Goal: Information Seeking & Learning: Learn about a topic

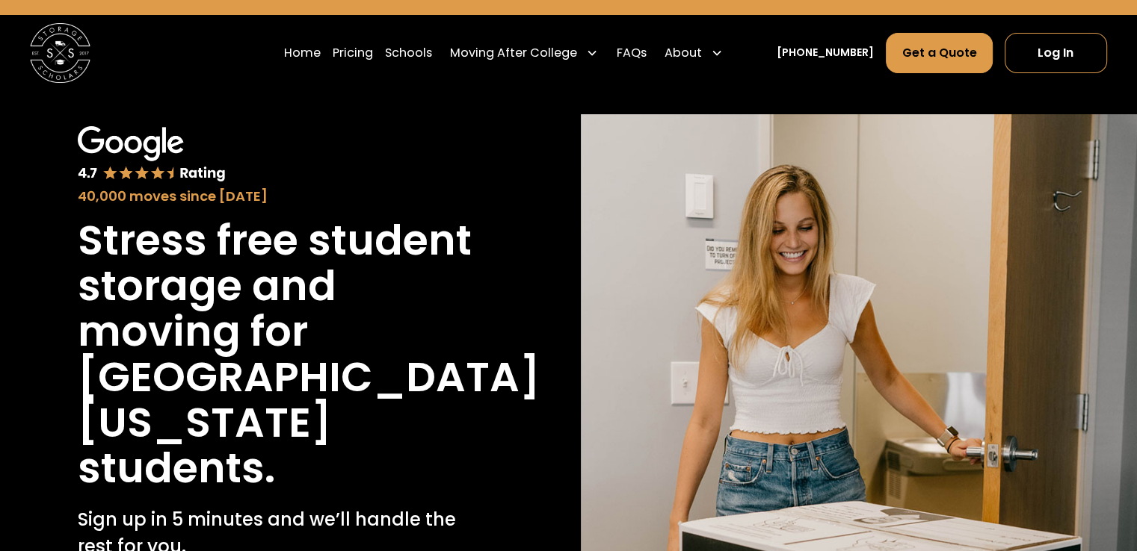
scroll to position [51, 0]
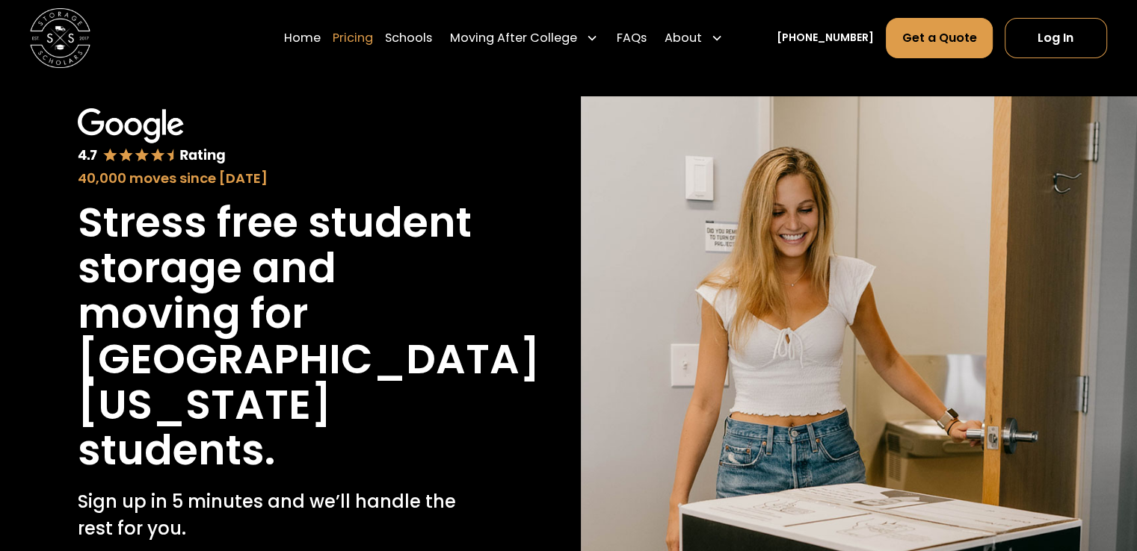
click at [373, 41] on link "Pricing" at bounding box center [353, 37] width 40 height 42
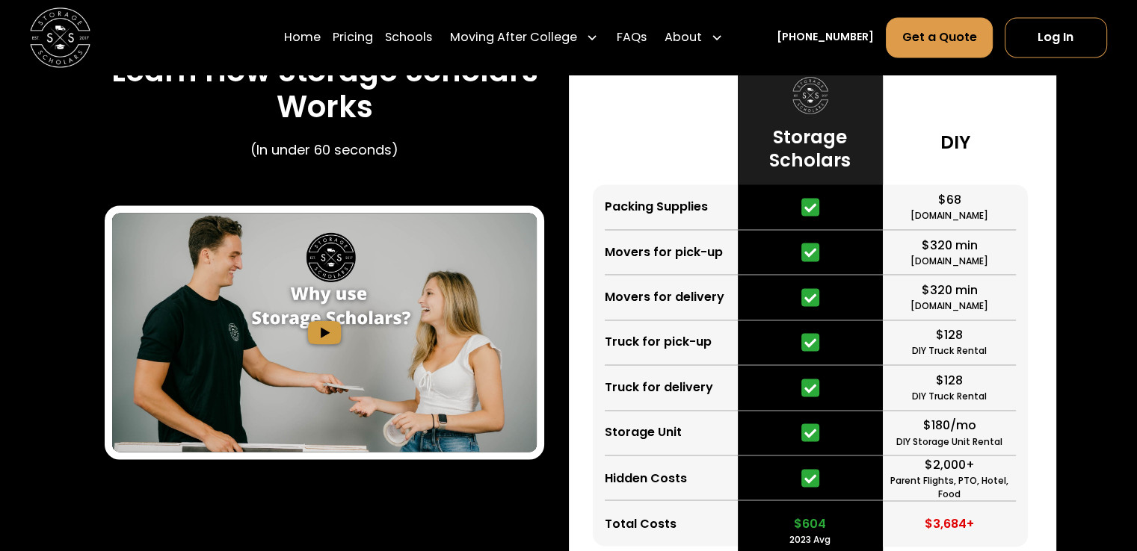
scroll to position [2308, 0]
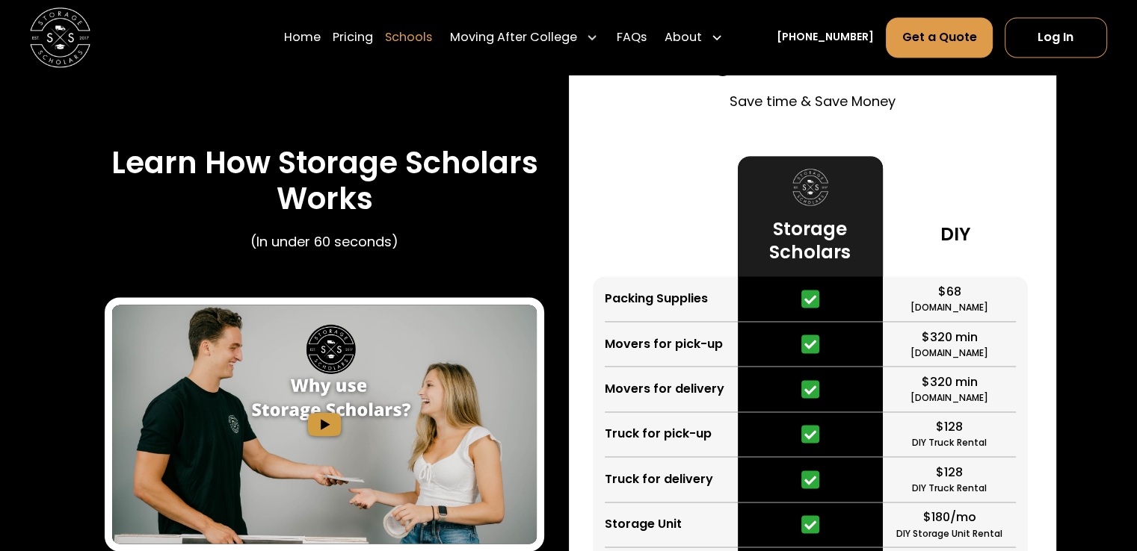
click at [432, 37] on link "Schools" at bounding box center [408, 37] width 47 height 42
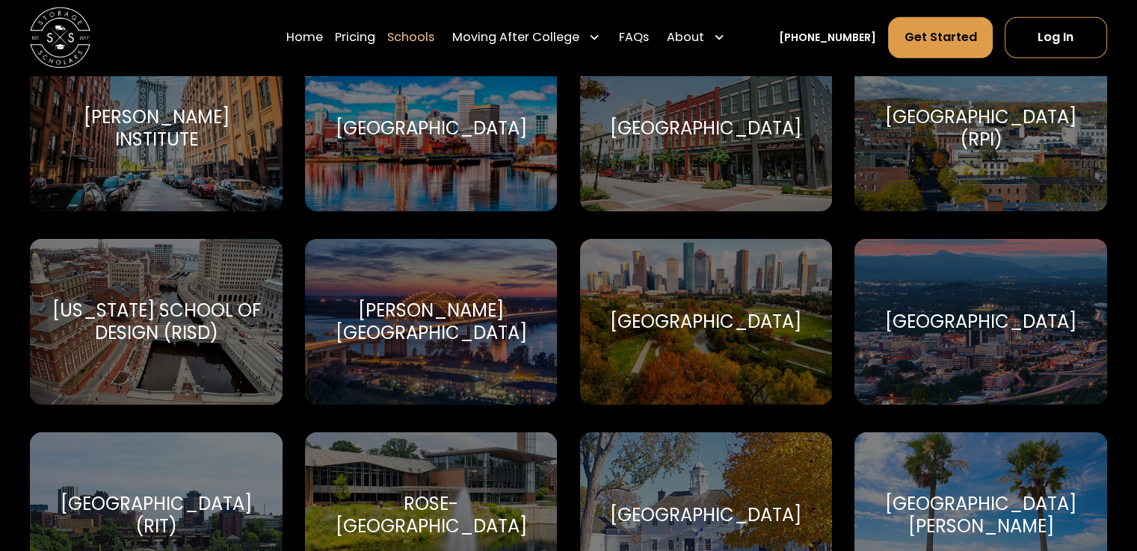
scroll to position [5124, 0]
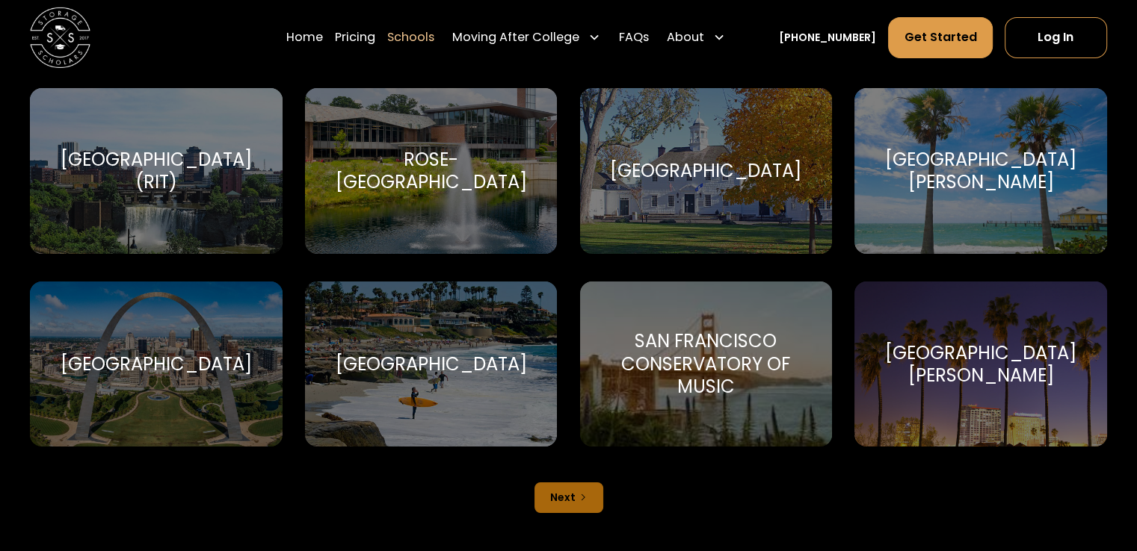
drag, startPoint x: 1145, startPoint y: 29, endPoint x: 1147, endPoint y: 439, distance: 409.5
click at [590, 483] on link "Next" at bounding box center [568, 498] width 69 height 31
click at [576, 489] on link "Next" at bounding box center [568, 498] width 69 height 31
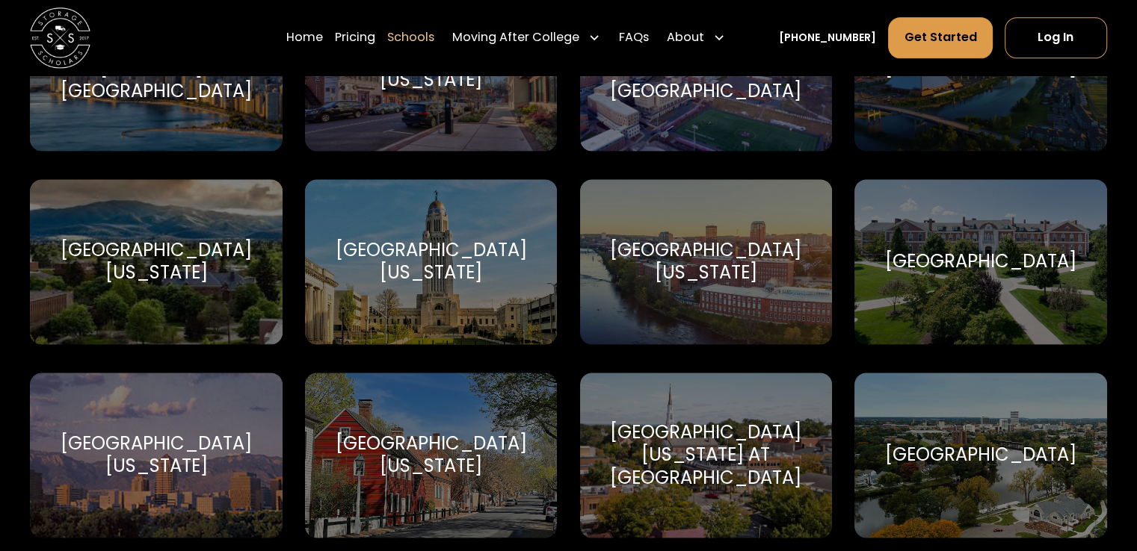
scroll to position [8080, 0]
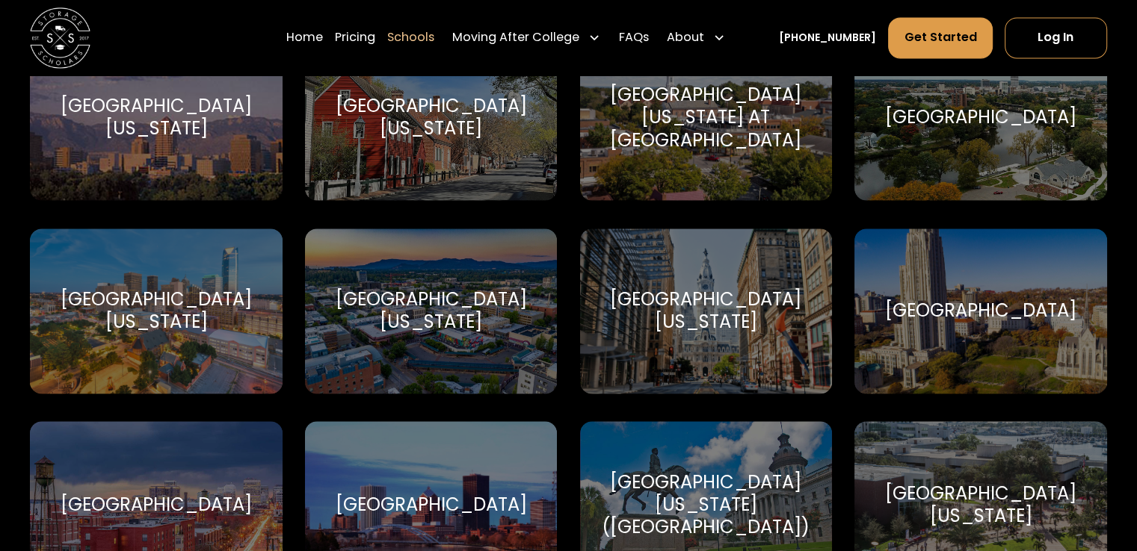
click at [374, 297] on div "[GEOGRAPHIC_DATA][US_STATE]" at bounding box center [431, 310] width 216 height 45
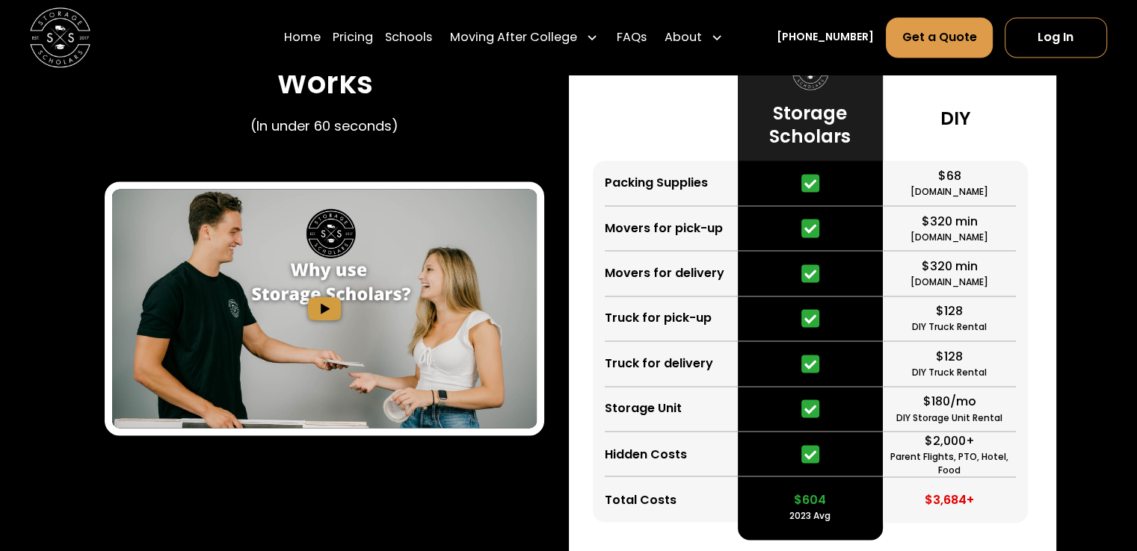
scroll to position [2396, 0]
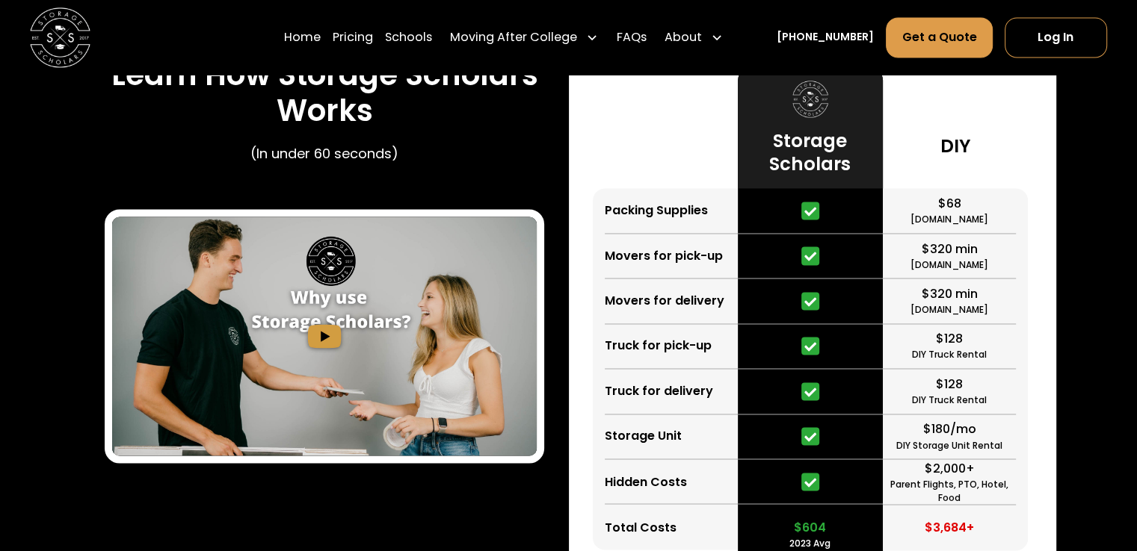
click at [317, 282] on img "open lightbox" at bounding box center [324, 336] width 424 height 239
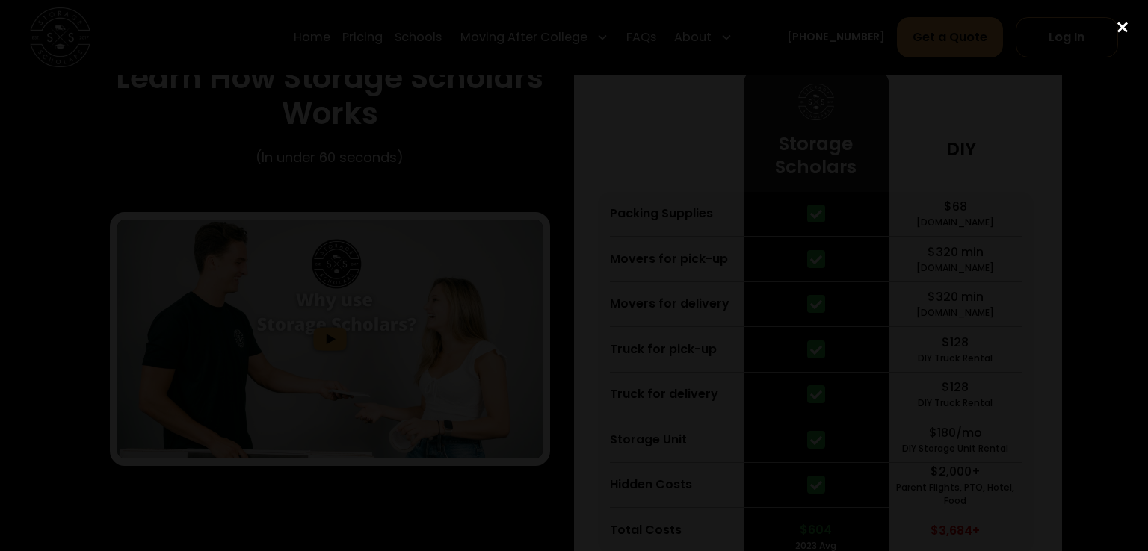
click at [1121, 25] on div "close lightbox" at bounding box center [1122, 27] width 51 height 33
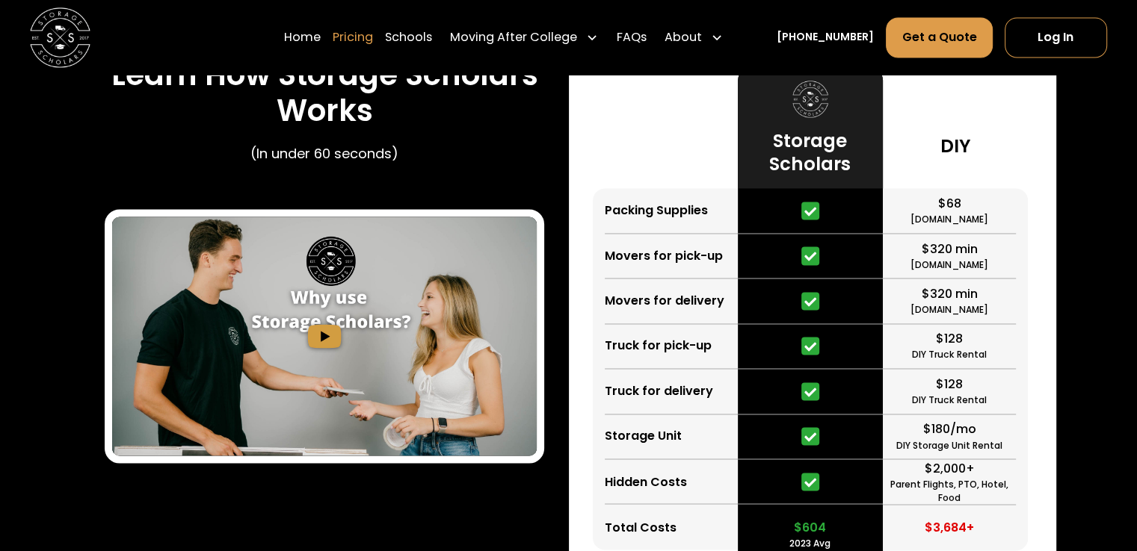
click at [368, 40] on link "Pricing" at bounding box center [353, 37] width 40 height 42
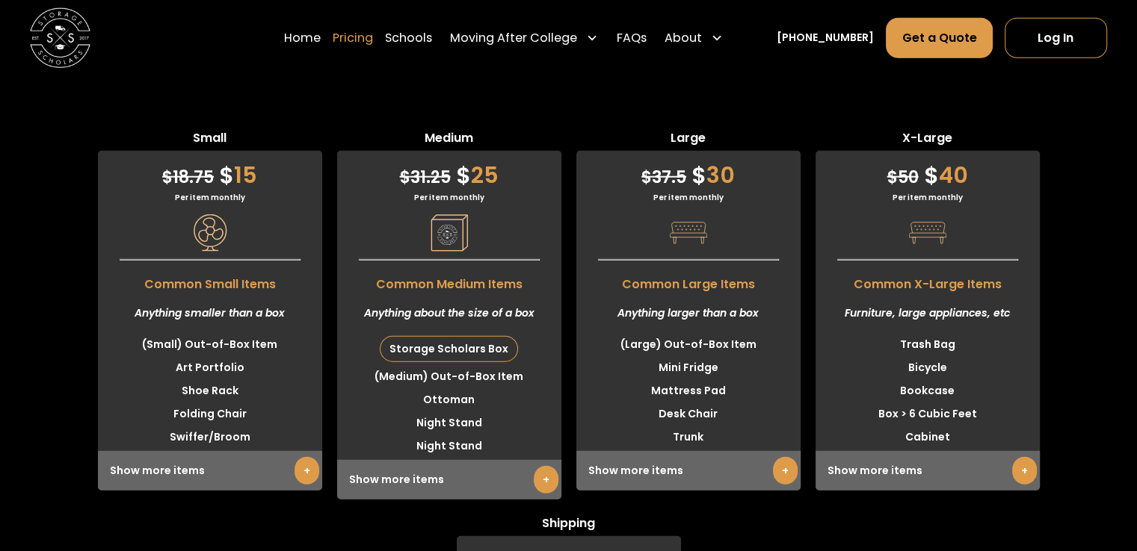
scroll to position [3856, 0]
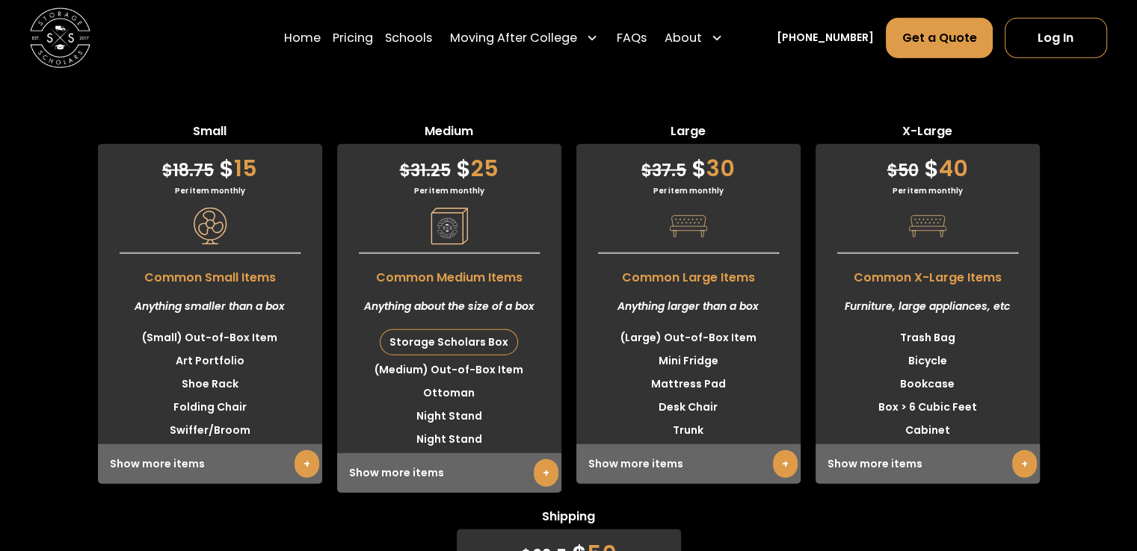
click at [538, 460] on link "+" at bounding box center [546, 474] width 25 height 28
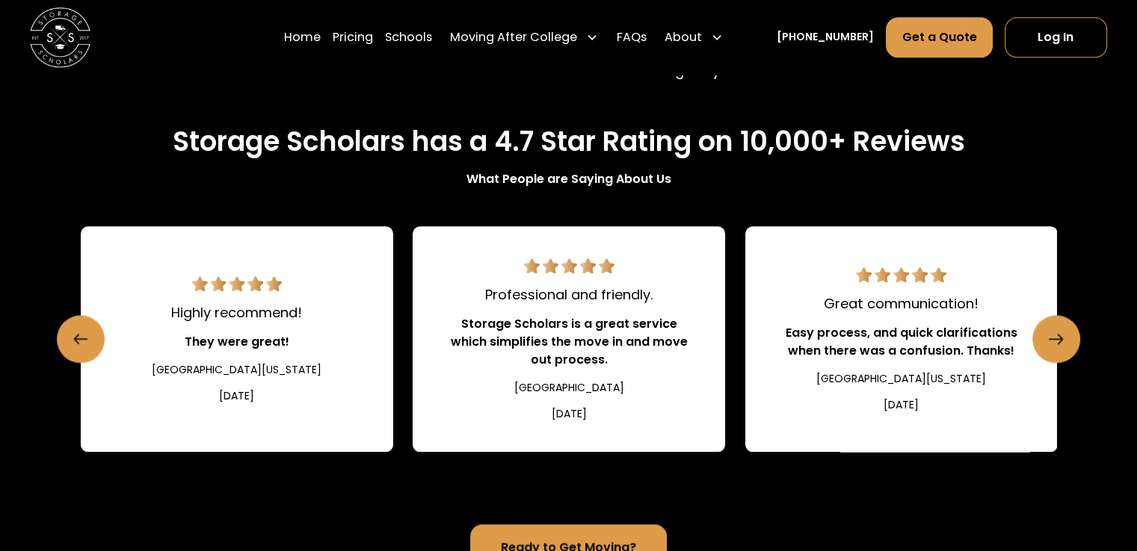
scroll to position [1573, 0]
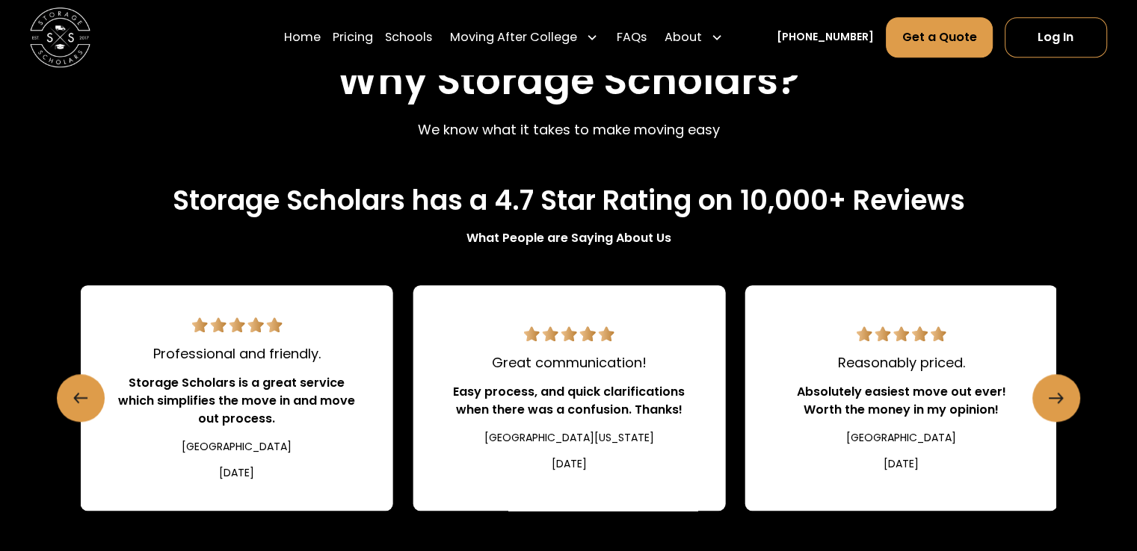
scroll to position [2396, 0]
